Goal: Information Seeking & Learning: Learn about a topic

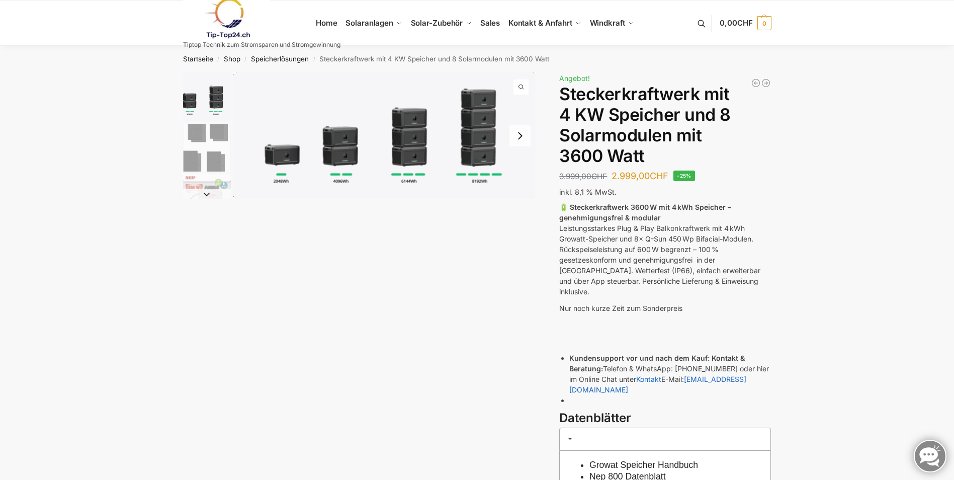
click at [207, 144] on img "2 / 9" at bounding box center [207, 148] width 48 height 48
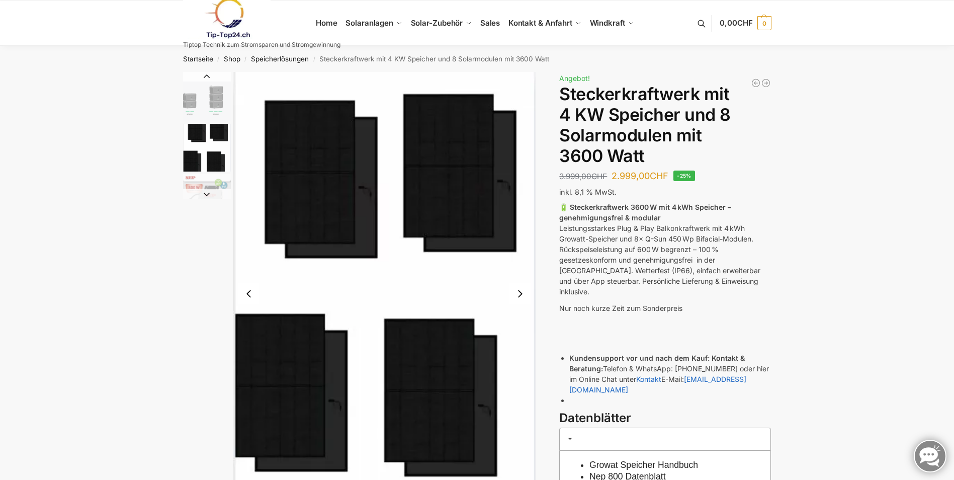
click at [521, 291] on button "Next slide" at bounding box center [520, 293] width 21 height 21
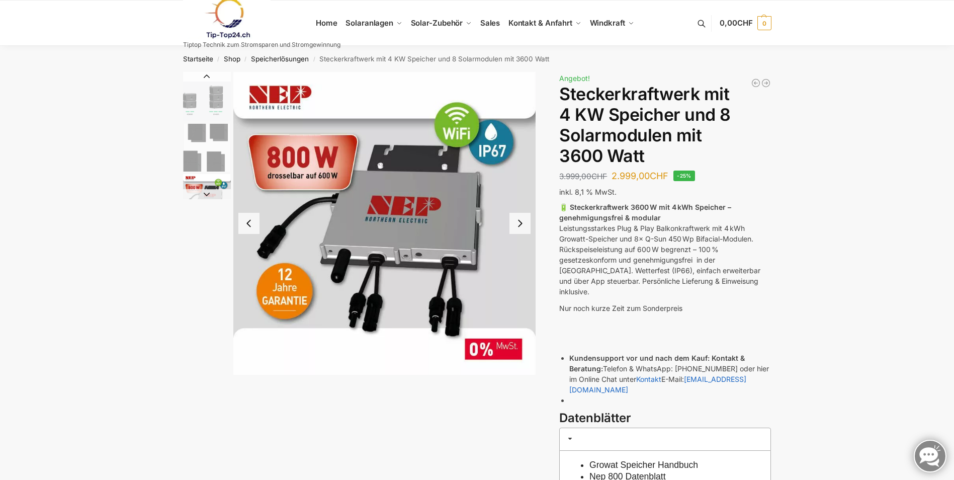
click at [519, 226] on button "Next slide" at bounding box center [520, 223] width 21 height 21
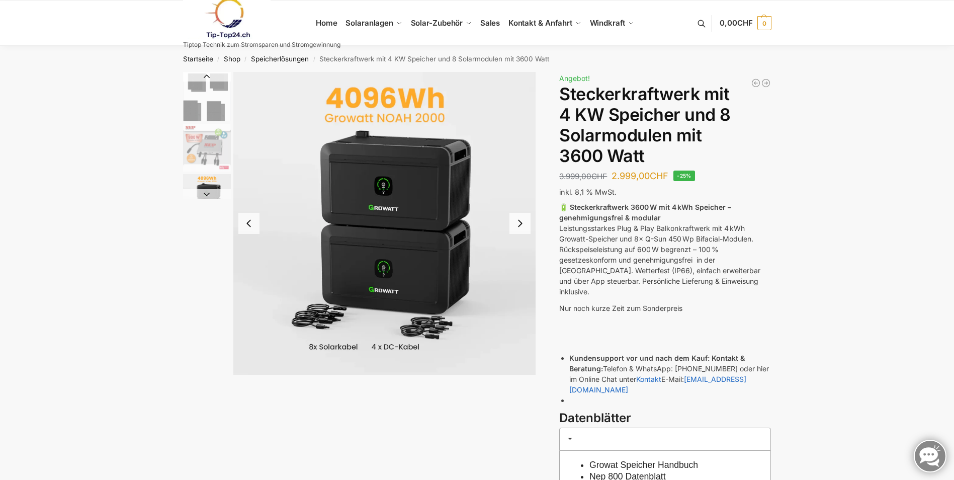
click at [519, 226] on button "Next slide" at bounding box center [520, 223] width 21 height 21
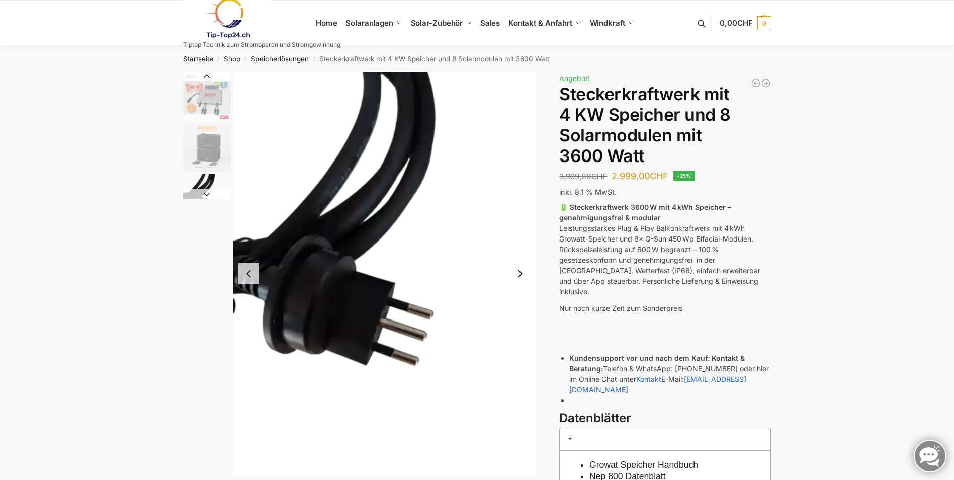
click at [519, 226] on img "5 / 9" at bounding box center [384, 273] width 303 height 403
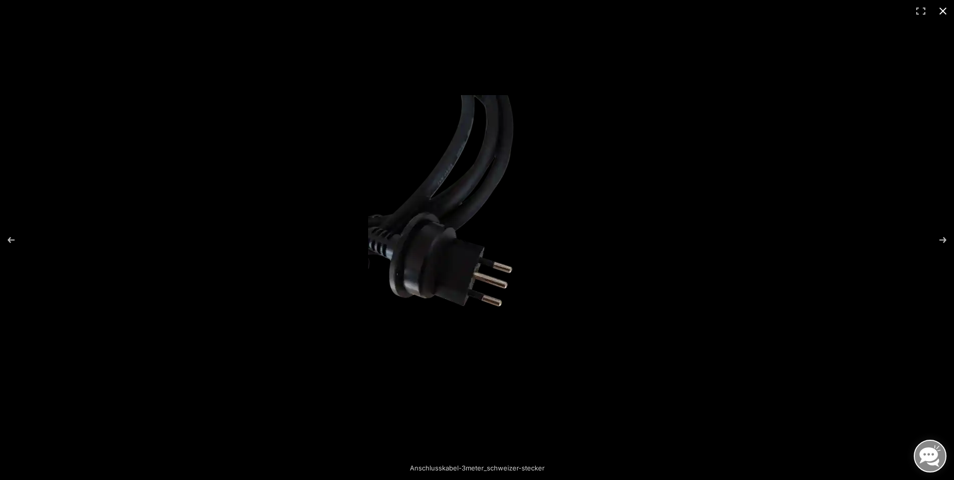
click at [593, 237] on div at bounding box center [686, 255] width 636 height 320
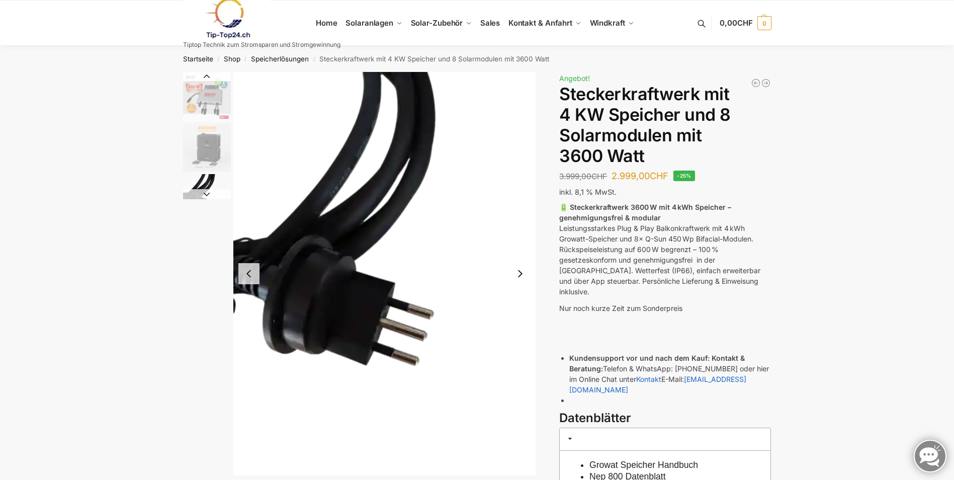
click at [361, 129] on img "5 / 9" at bounding box center [384, 273] width 303 height 403
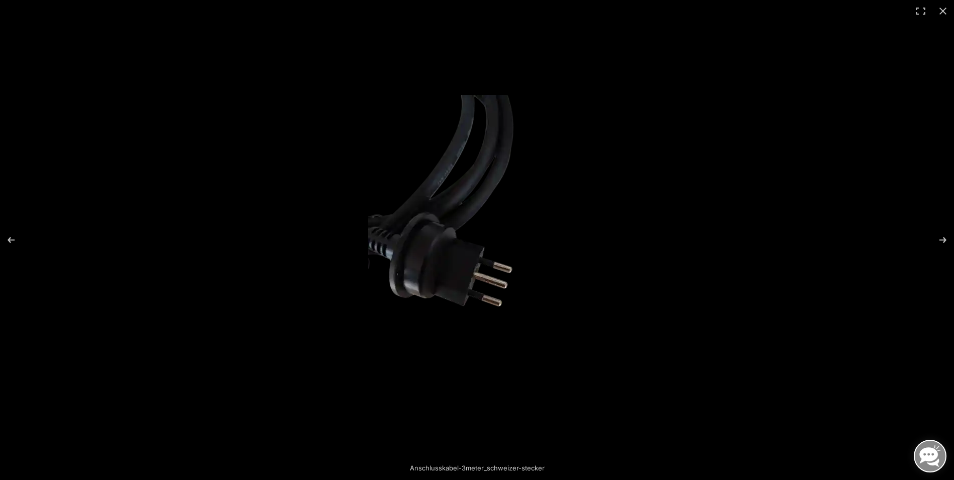
click at [371, 265] on img at bounding box center [477, 240] width 218 height 290
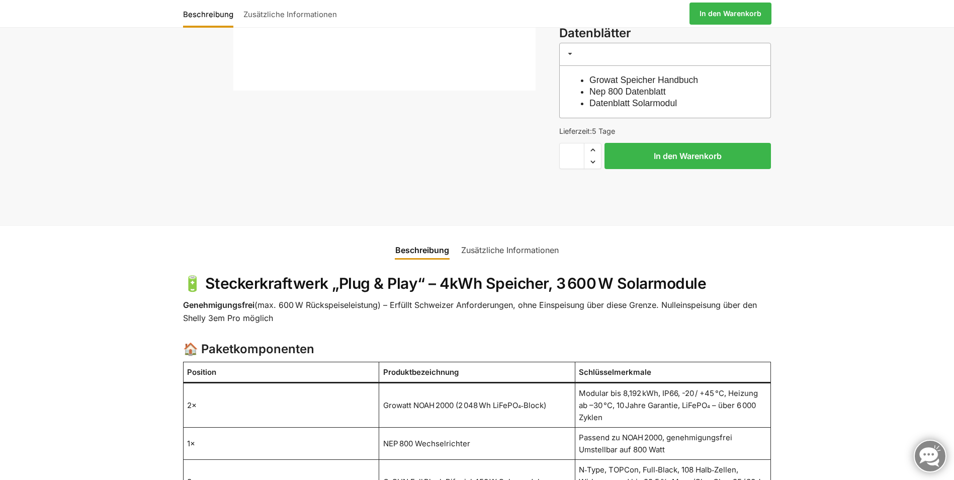
scroll to position [402, 0]
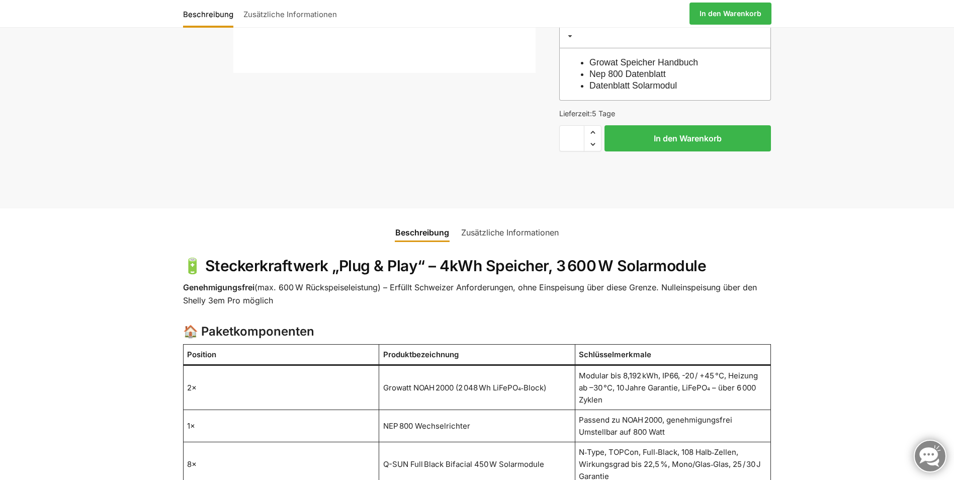
click at [516, 220] on link "Zusätzliche Informationen" at bounding box center [510, 232] width 110 height 24
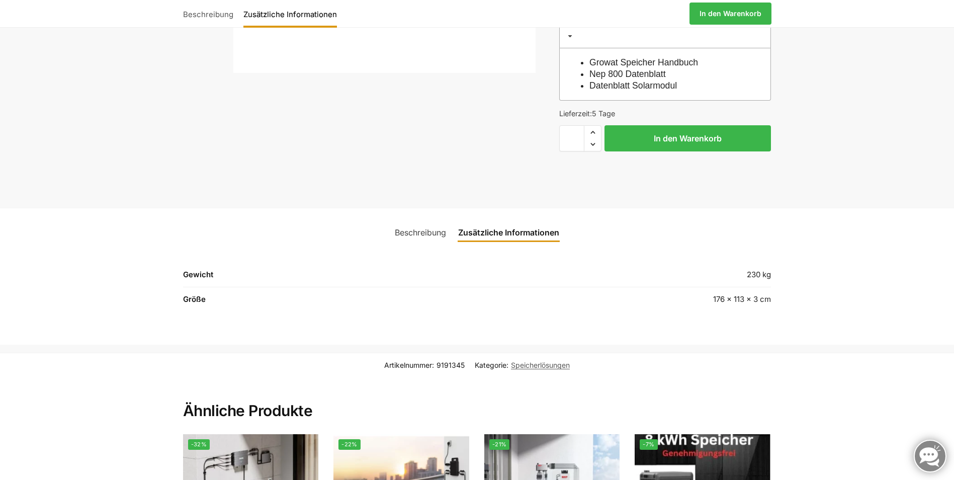
click at [417, 220] on link "Beschreibung" at bounding box center [420, 232] width 63 height 24
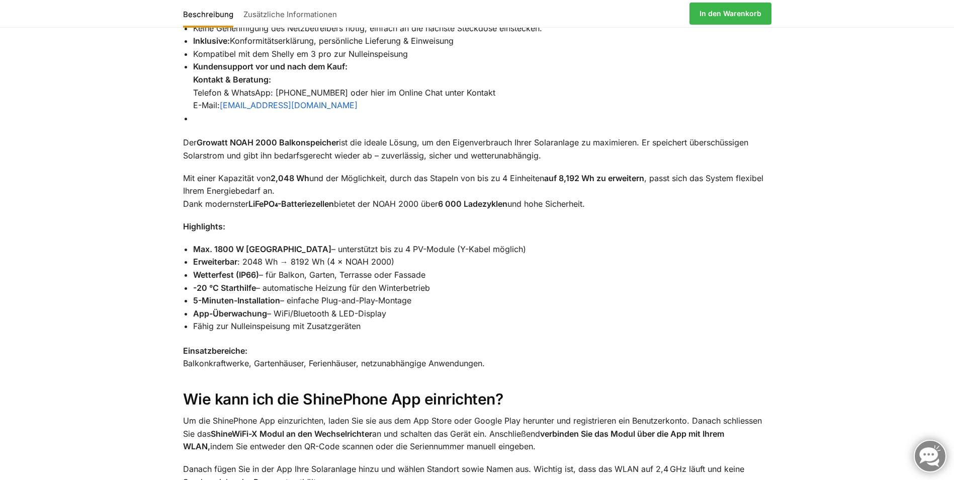
scroll to position [1308, 0]
